Goal: Task Accomplishment & Management: Use online tool/utility

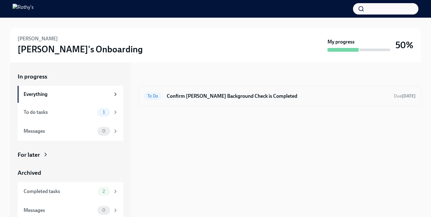
click at [198, 86] on div "To Do Confirm [PERSON_NAME] Background Check is Completed Due [DATE]" at bounding box center [279, 96] width 283 height 21
click at [196, 98] on h6 "Confirm Kam King's Background Check is Completed" at bounding box center [278, 96] width 222 height 7
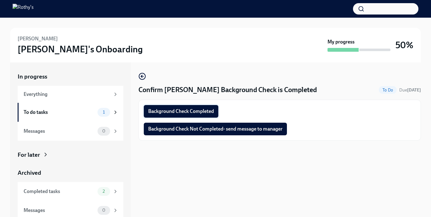
click at [201, 112] on span "Background Check Completed" at bounding box center [181, 111] width 66 height 6
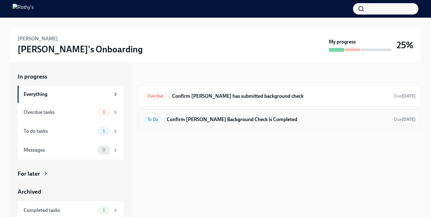
click at [188, 120] on h6 "Confirm [PERSON_NAME] Background Check is Completed" at bounding box center [278, 119] width 222 height 7
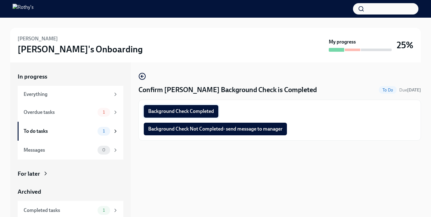
click at [189, 109] on span "Background Check Completed" at bounding box center [181, 111] width 66 height 6
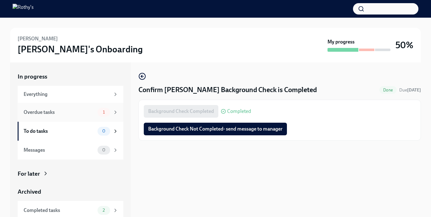
click at [47, 117] on div "Overdue tasks 1" at bounding box center [71, 112] width 106 height 19
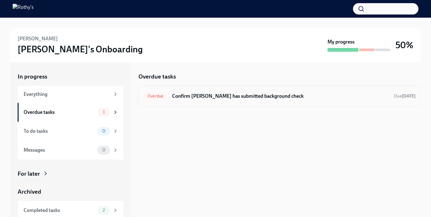
click at [183, 102] on div "Overdue Confirm Nikki has submitted background check Due 4 days ago" at bounding box center [279, 96] width 283 height 21
click at [183, 98] on h6 "Confirm Nikki has submitted background check" at bounding box center [280, 96] width 217 height 7
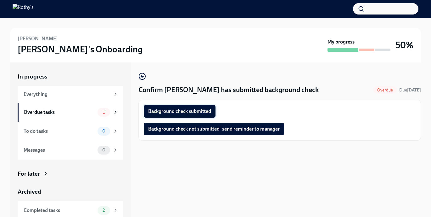
click at [181, 113] on span "Background check submitted" at bounding box center [179, 111] width 63 height 6
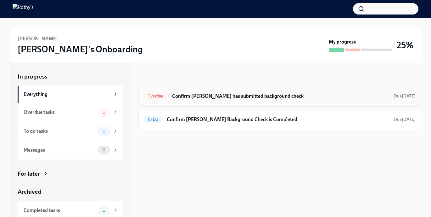
click at [223, 97] on h6 "Confirm [PERSON_NAME] has submitted background check" at bounding box center [280, 96] width 217 height 7
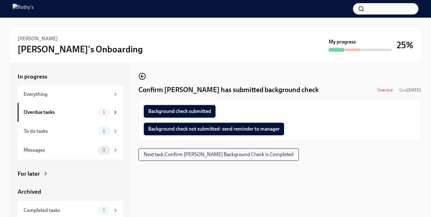
click at [207, 112] on span "Background check submitted" at bounding box center [179, 111] width 63 height 6
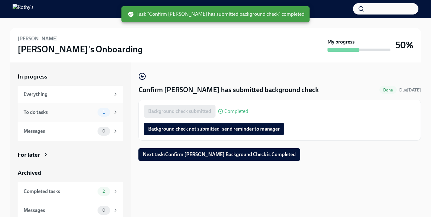
click at [67, 110] on div "To do tasks" at bounding box center [59, 112] width 71 height 7
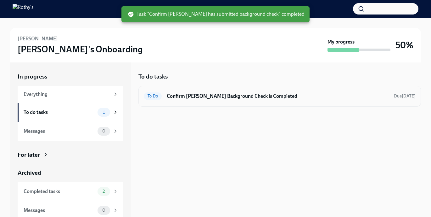
click at [214, 97] on h6 "Confirm [PERSON_NAME] Background Check is Completed" at bounding box center [278, 96] width 222 height 7
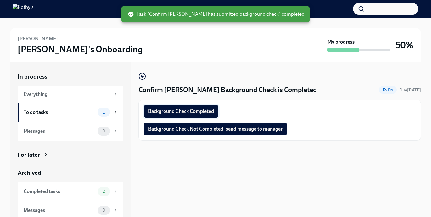
click at [202, 107] on button "Background Check Completed" at bounding box center [181, 111] width 75 height 13
